Goal: Transaction & Acquisition: Purchase product/service

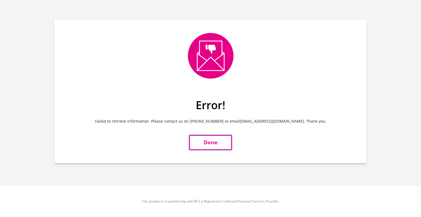
click at [210, 142] on link "Done" at bounding box center [210, 142] width 43 height 15
